Goal: Transaction & Acquisition: Book appointment/travel/reservation

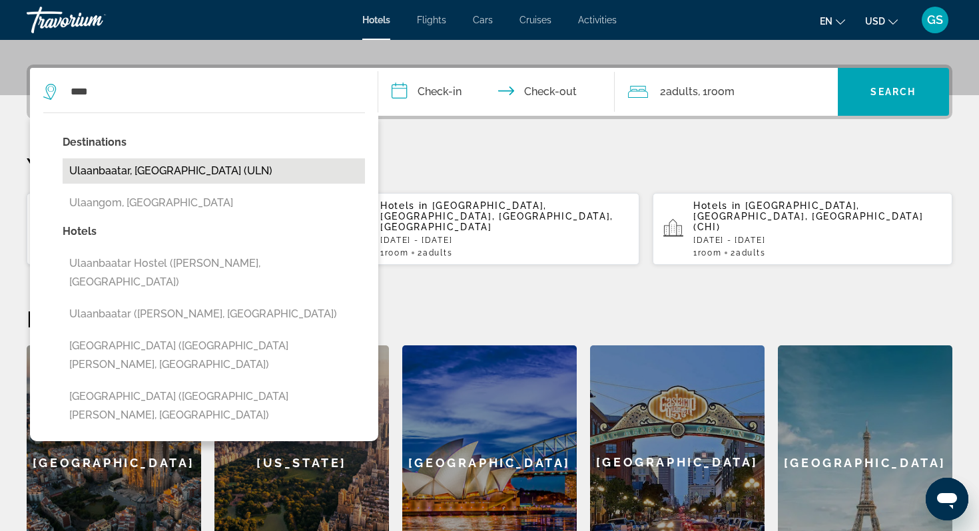
click at [115, 170] on button "Ulaanbaatar, [GEOGRAPHIC_DATA] (ULN)" at bounding box center [214, 170] width 302 height 25
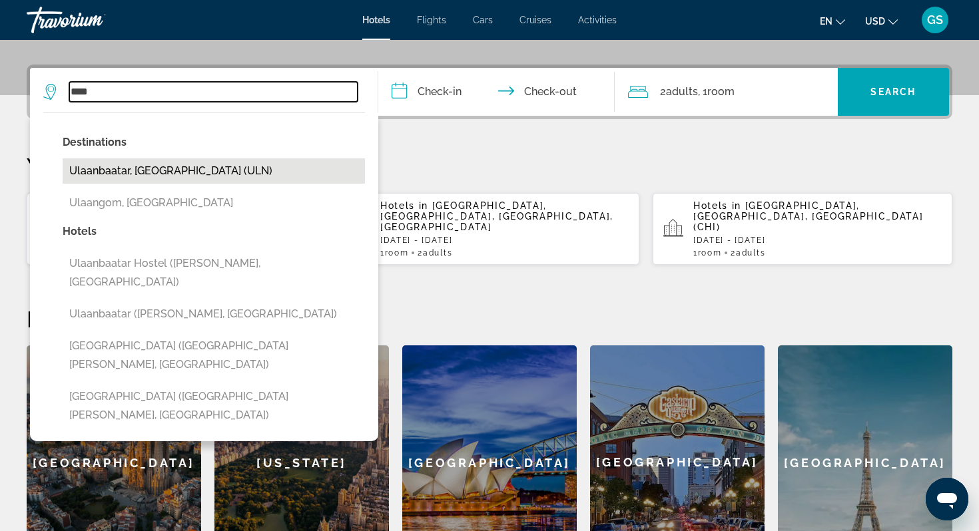
type input "**********"
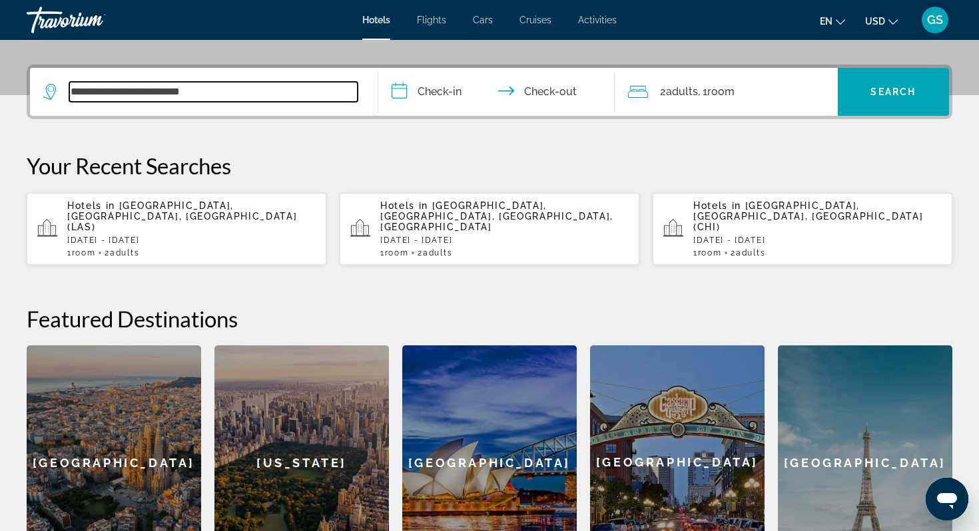
scroll to position [326, 0]
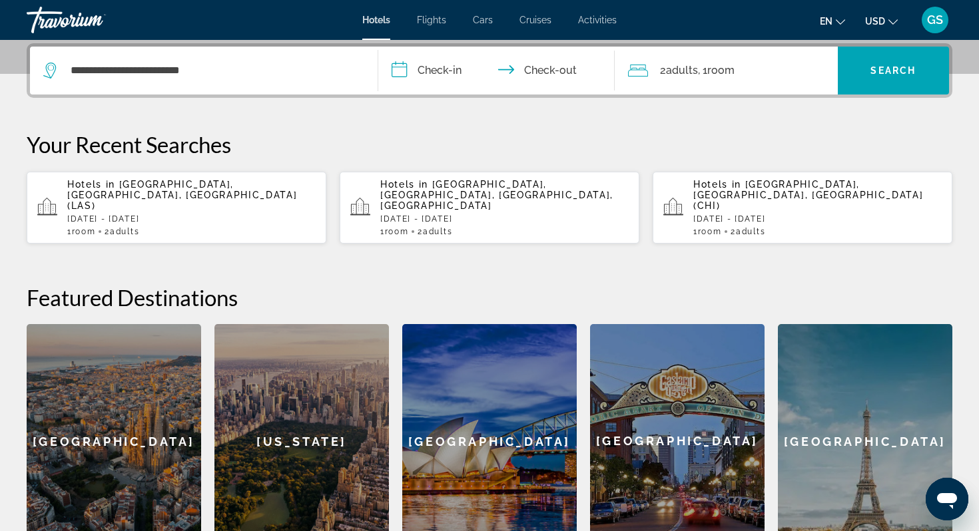
click at [433, 71] on input "**********" at bounding box center [499, 73] width 242 height 52
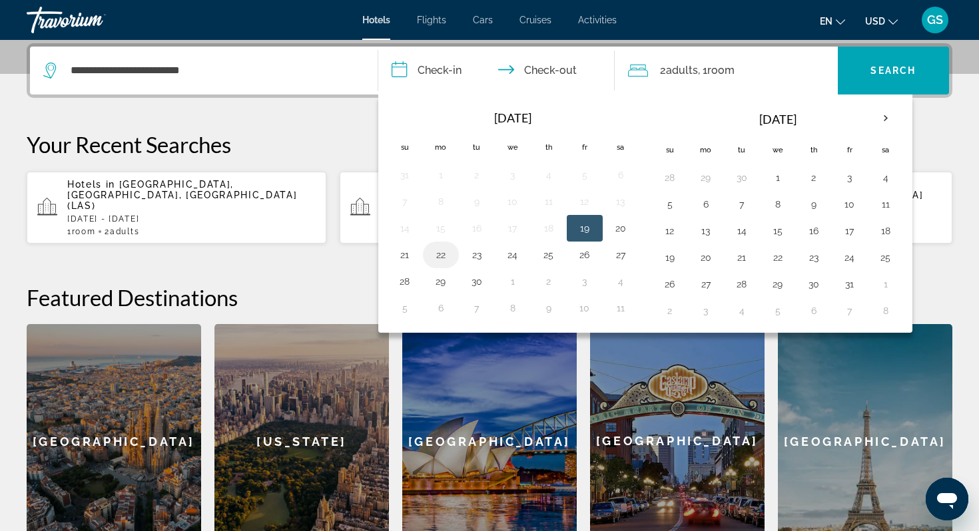
click at [436, 260] on button "22" at bounding box center [440, 255] width 21 height 19
click at [550, 251] on button "25" at bounding box center [548, 255] width 21 height 19
type input "**********"
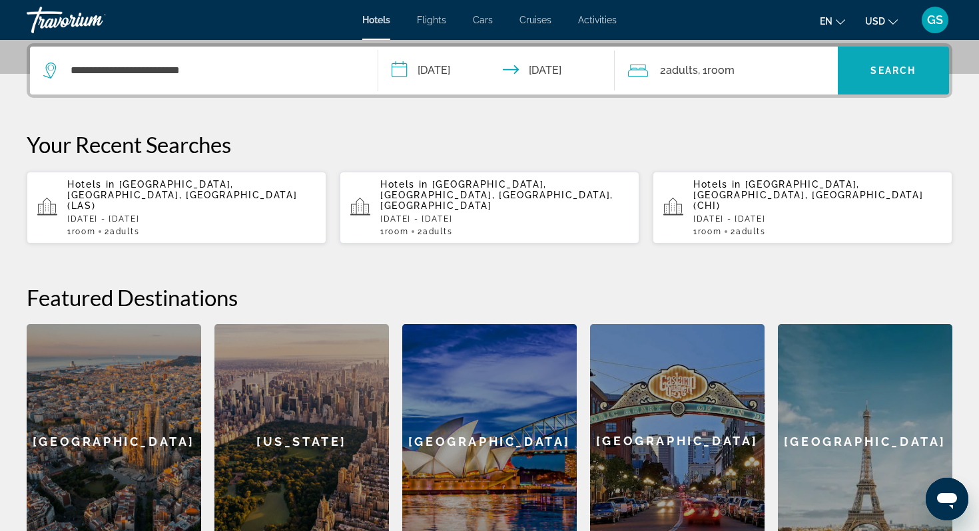
click at [883, 65] on span "Search" at bounding box center [892, 70] width 45 height 11
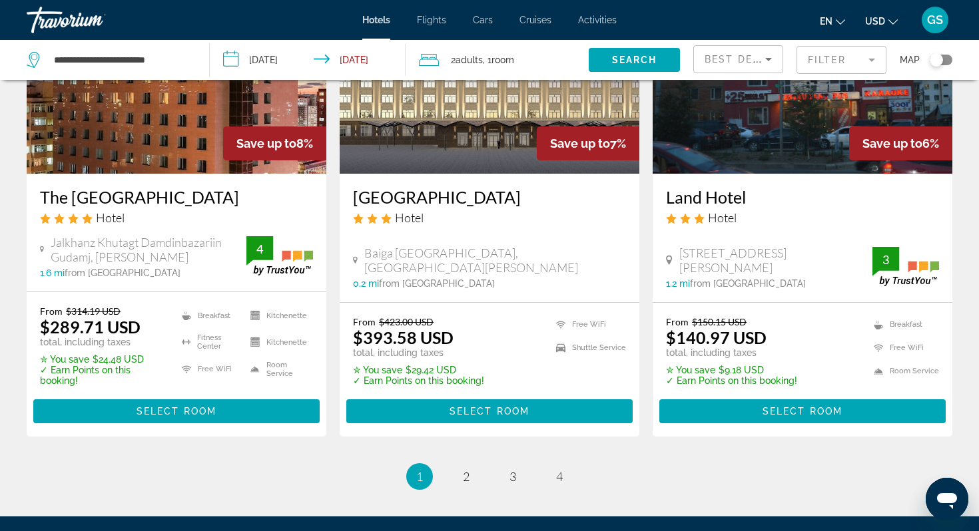
scroll to position [1812, 0]
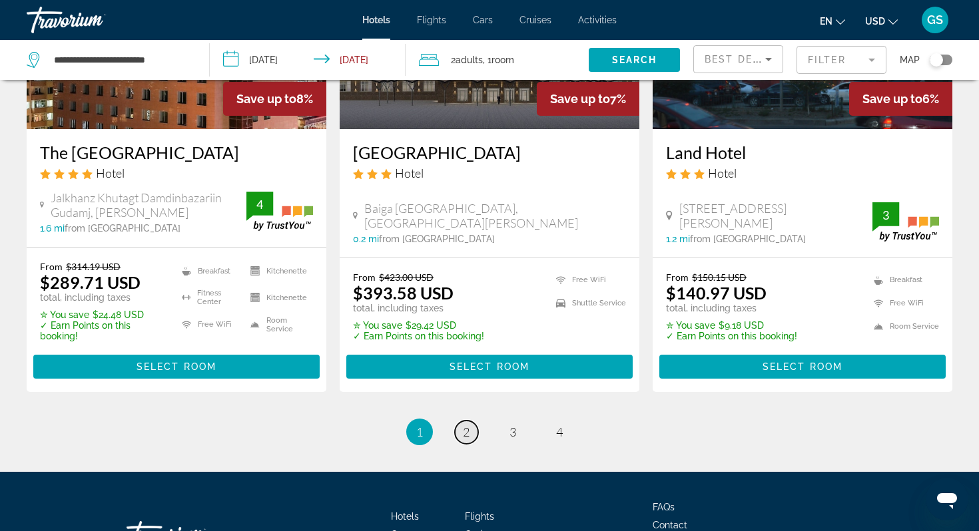
click at [469, 421] on link "page 2" at bounding box center [466, 432] width 23 height 23
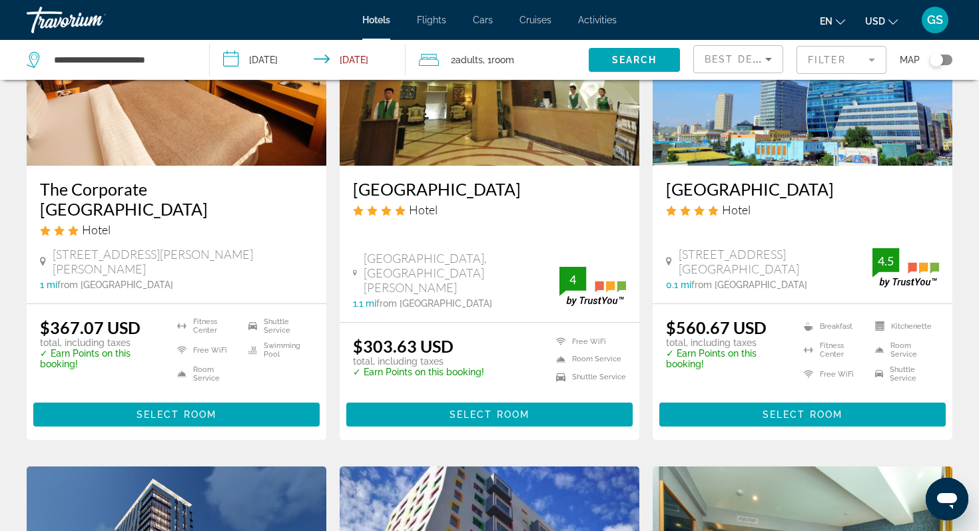
scroll to position [1216, 0]
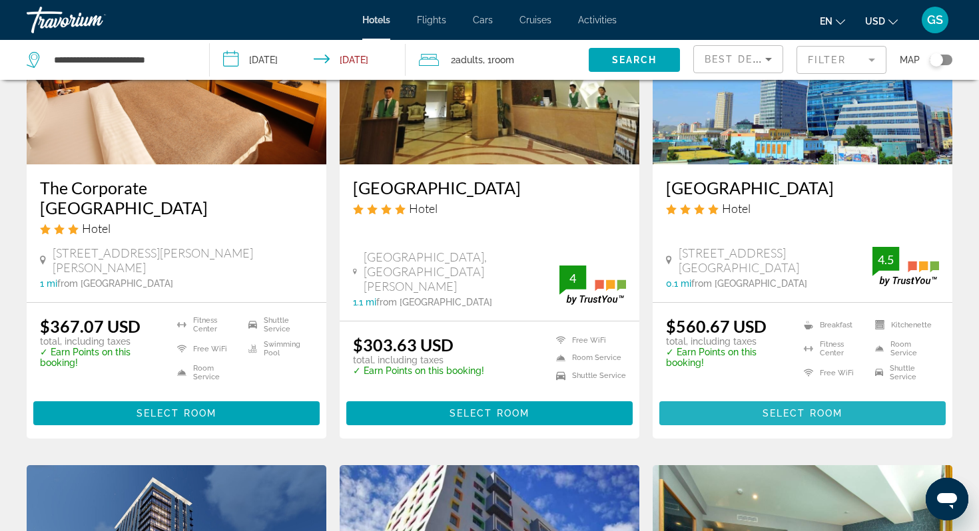
click at [784, 408] on span "Select Room" at bounding box center [802, 413] width 80 height 11
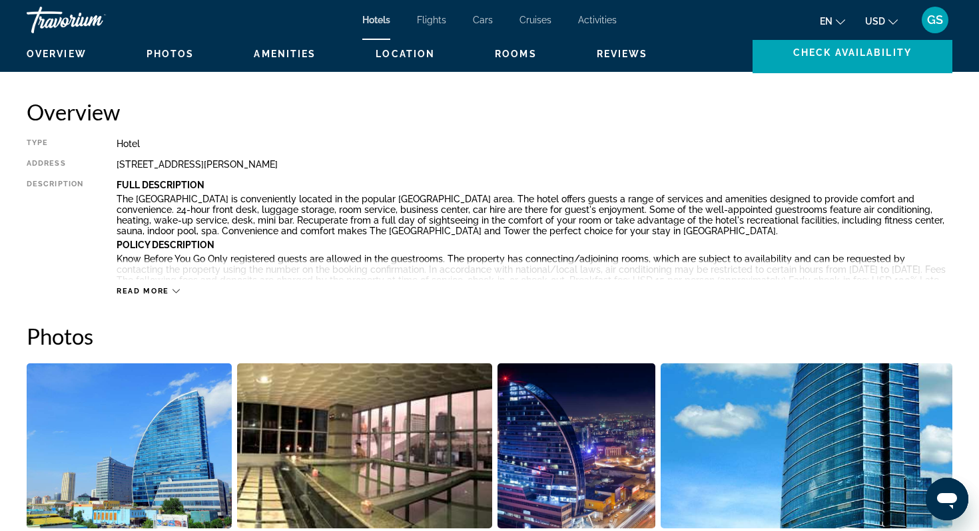
scroll to position [407, 0]
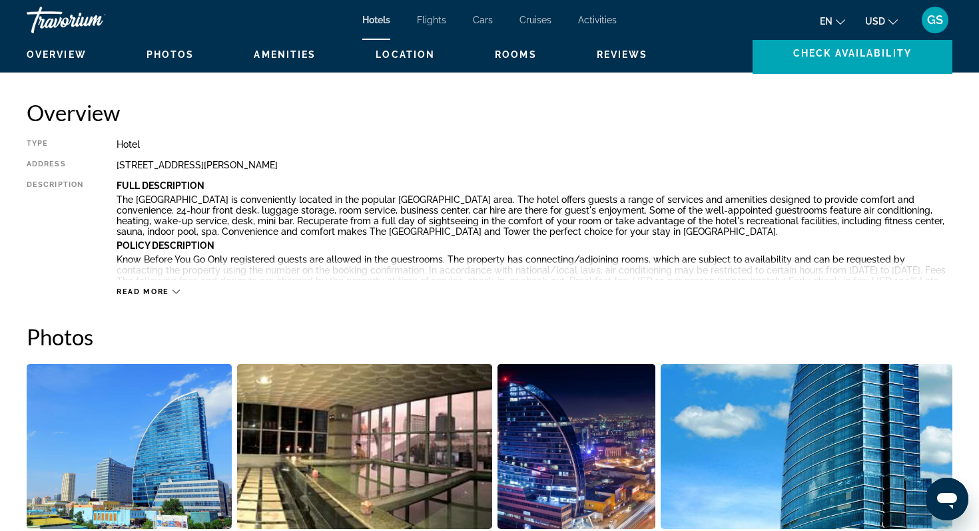
click at [150, 292] on span "Read more" at bounding box center [143, 292] width 53 height 9
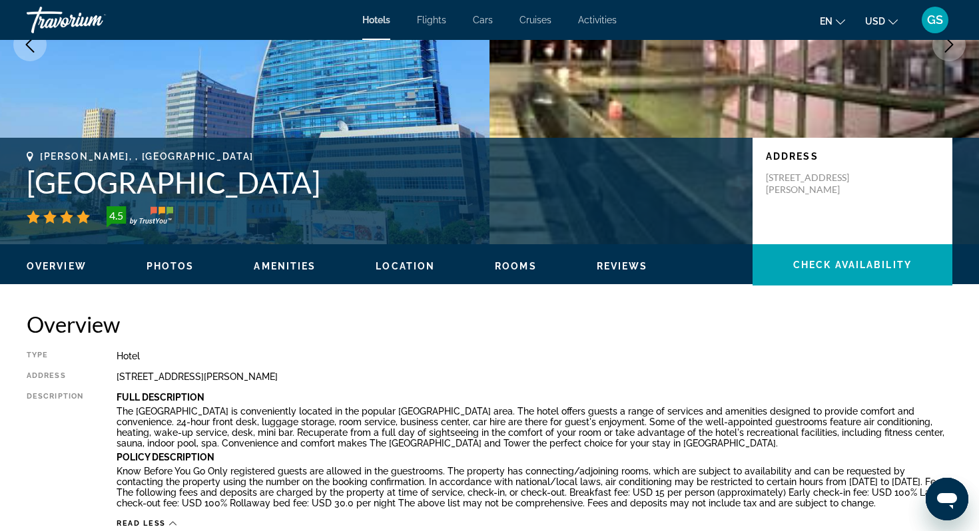
scroll to position [204, 0]
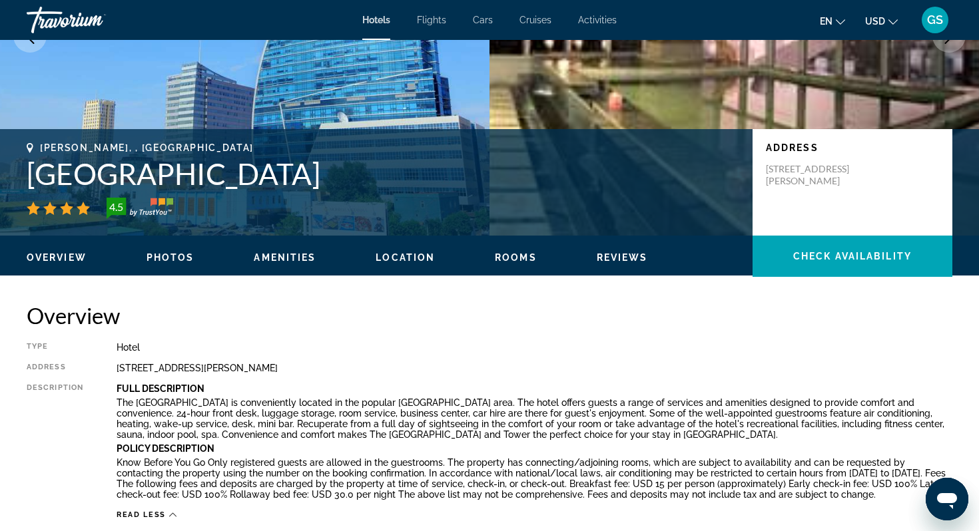
click at [520, 257] on span "Rooms" at bounding box center [516, 257] width 42 height 11
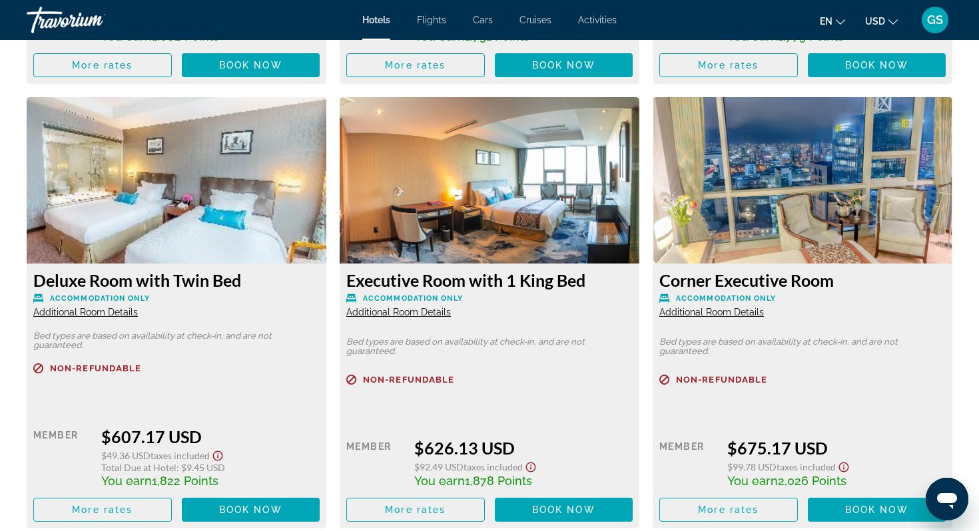
scroll to position [2262, 0]
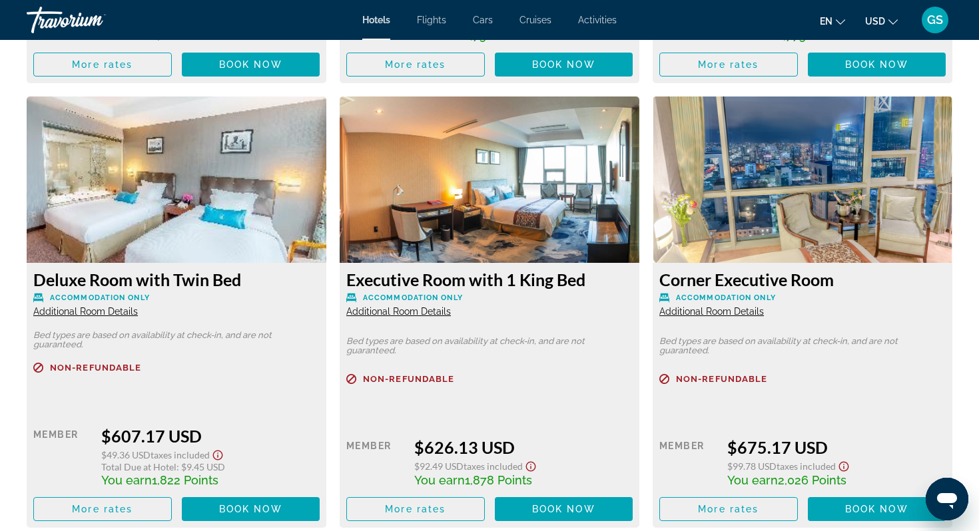
click at [808, 232] on img "Main content" at bounding box center [802, 180] width 300 height 166
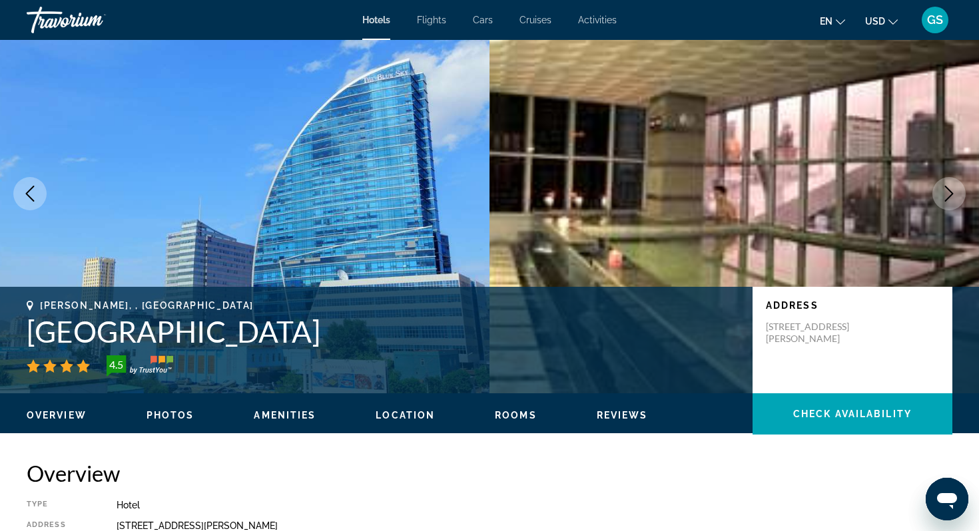
scroll to position [0, 0]
